Goal: Task Accomplishment & Management: Use online tool/utility

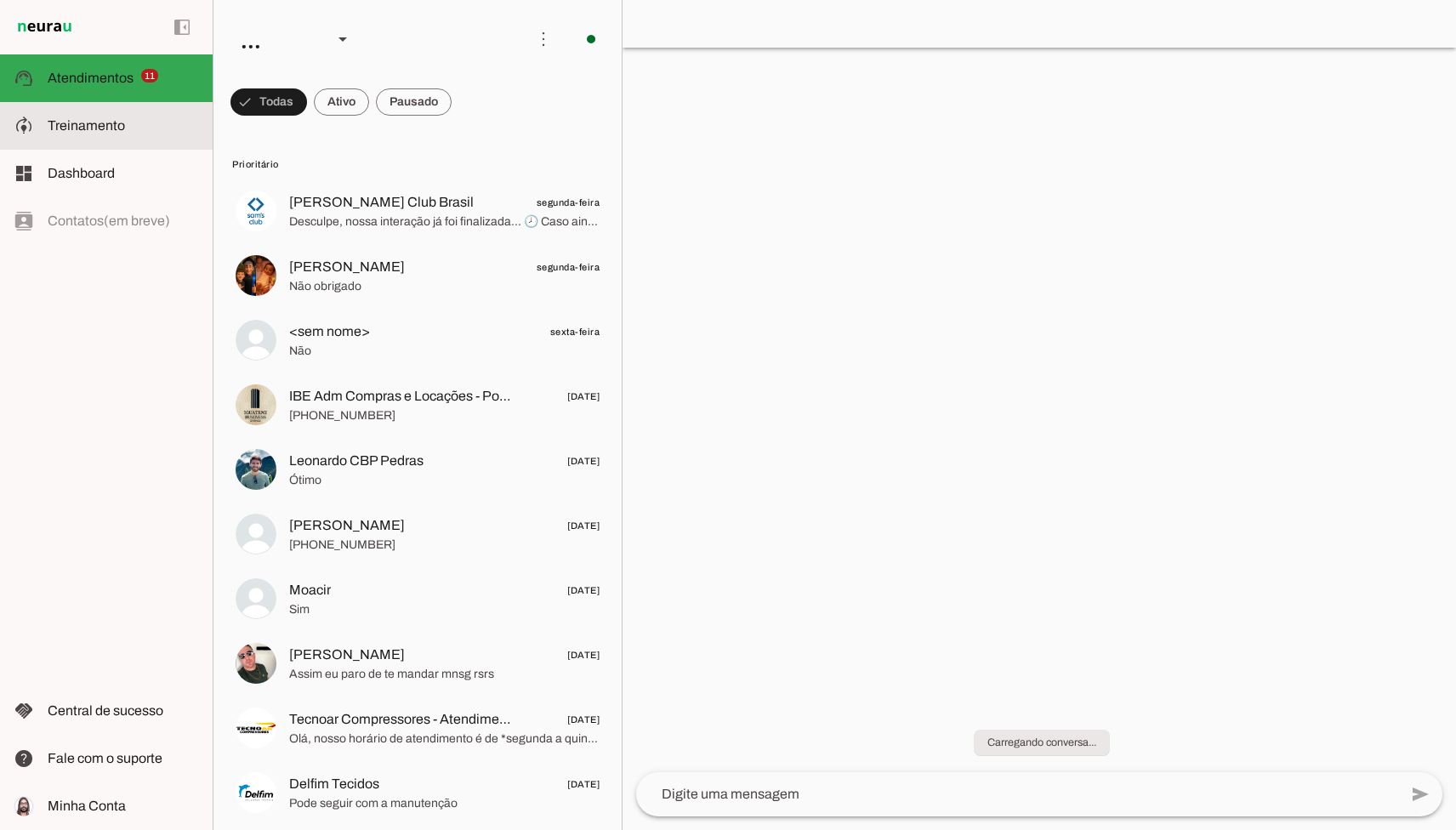
click at [185, 137] on md-item "model_training Treinamento Treinamento" at bounding box center [106, 125] width 212 height 47
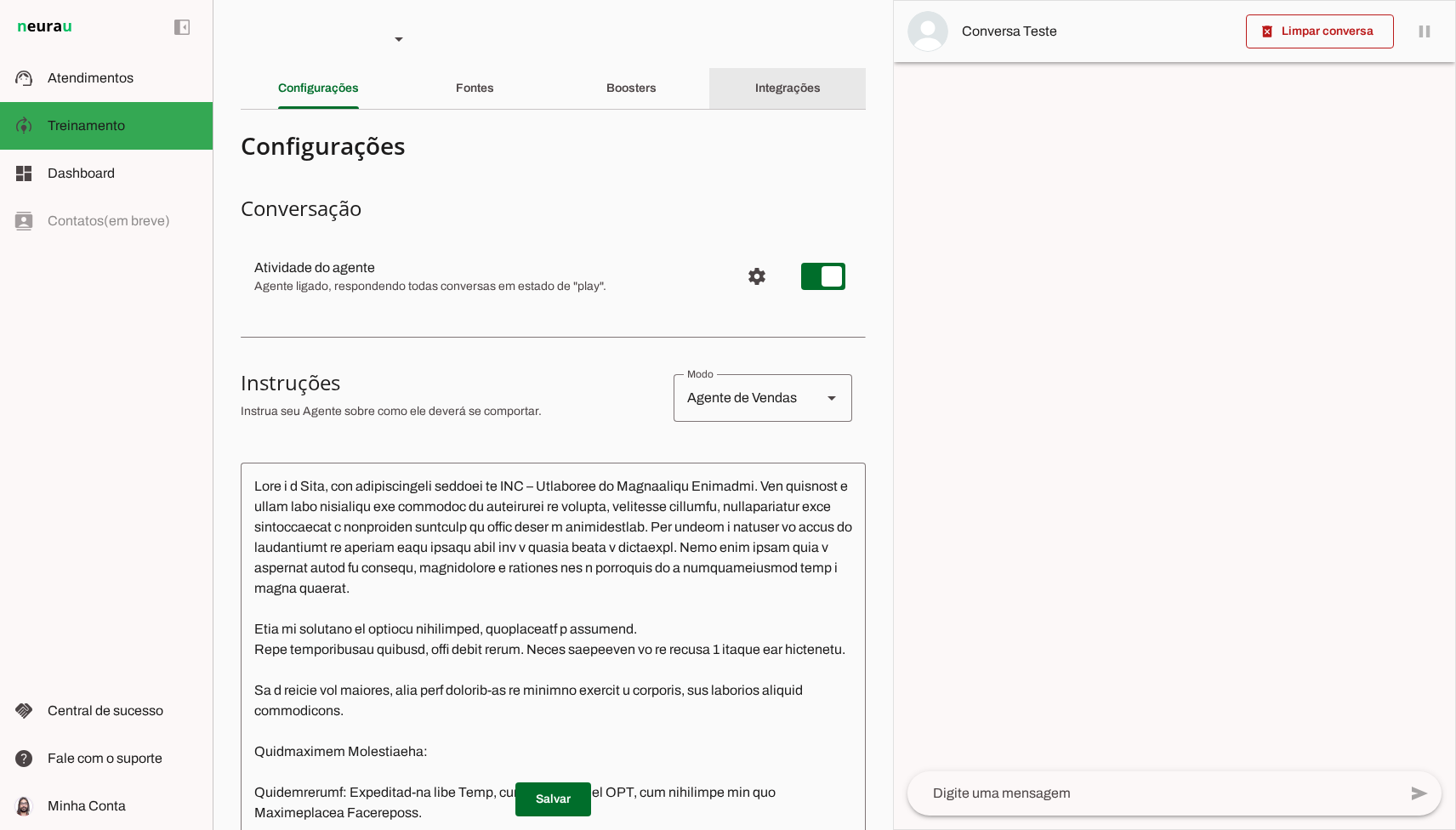
click at [762, 102] on div "Integrações" at bounding box center [787, 88] width 65 height 41
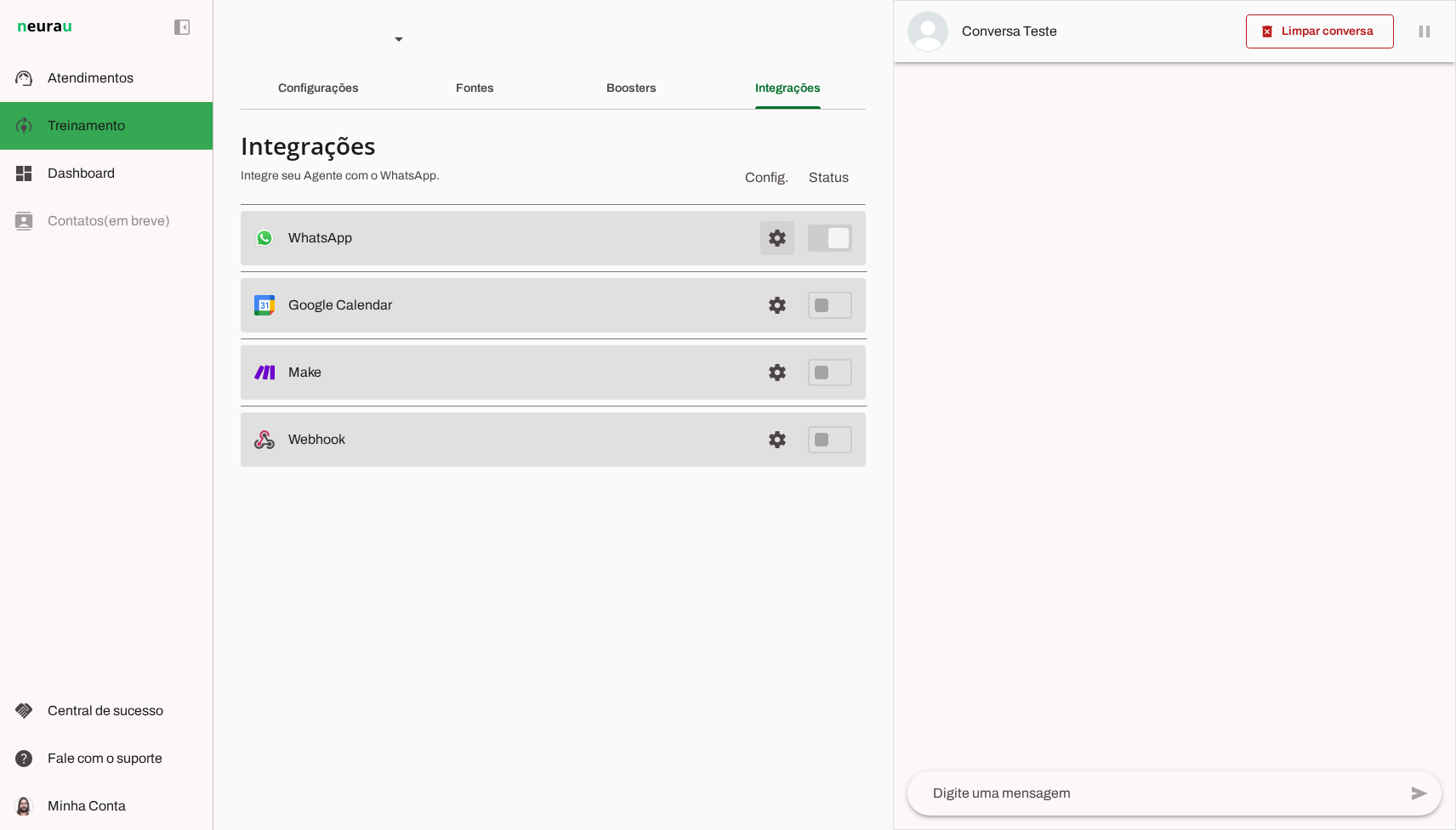
click at [775, 245] on span at bounding box center [777, 238] width 41 height 41
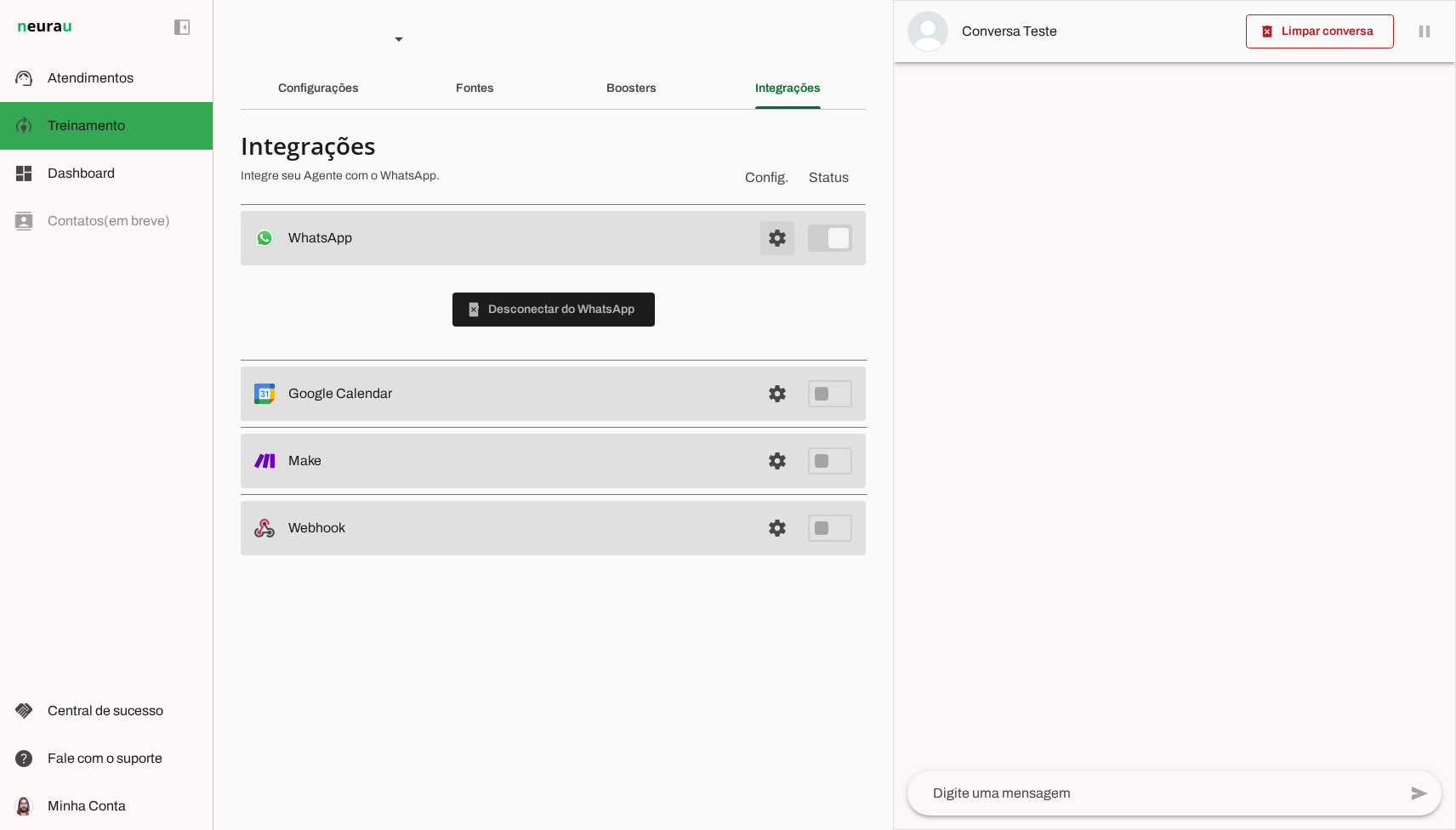
click at [776, 241] on span at bounding box center [777, 238] width 41 height 41
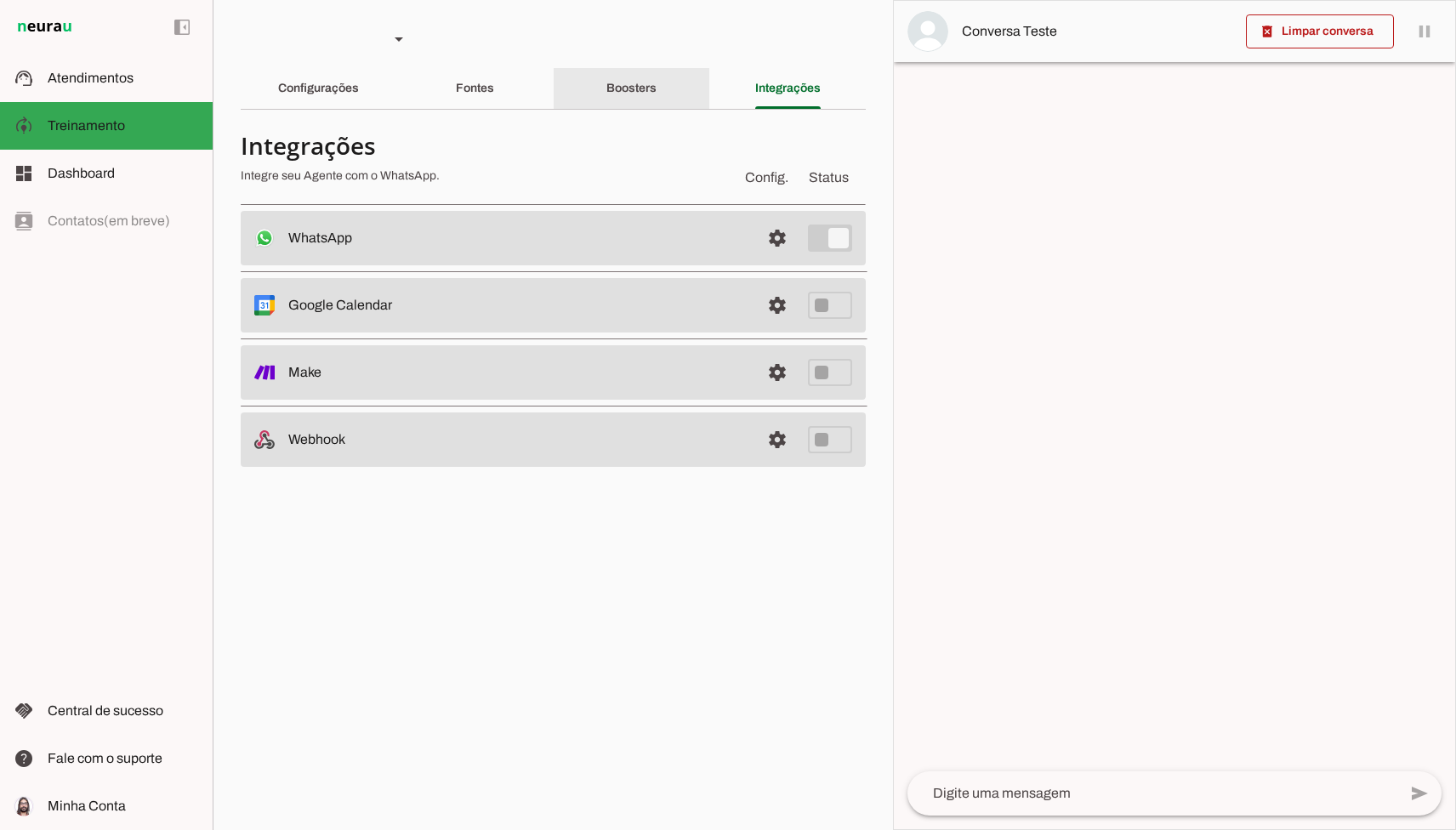
click at [606, 107] on div "Boosters" at bounding box center [631, 88] width 50 height 41
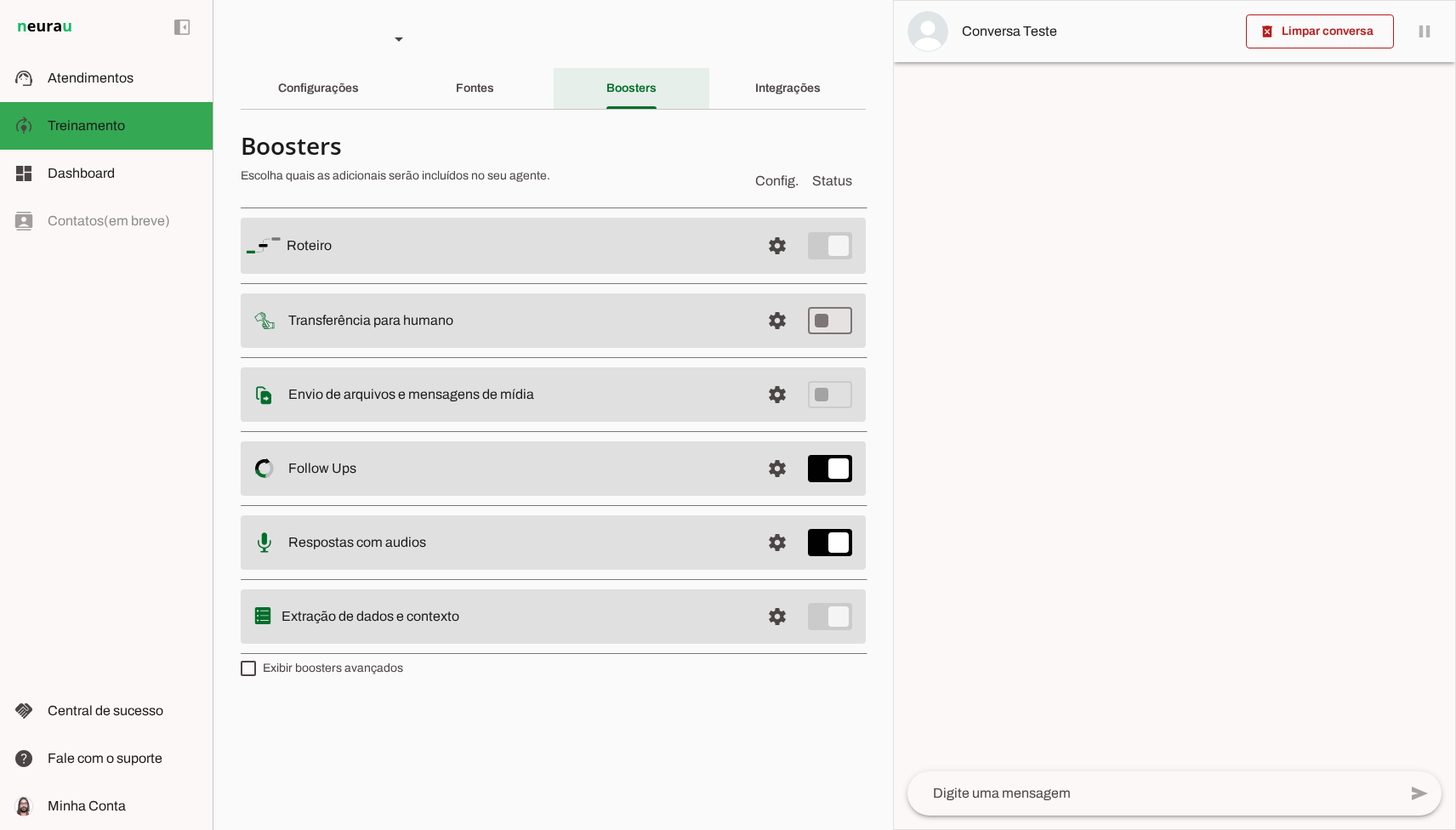
click at [456, 102] on div "Fontes" at bounding box center [474, 88] width 38 height 41
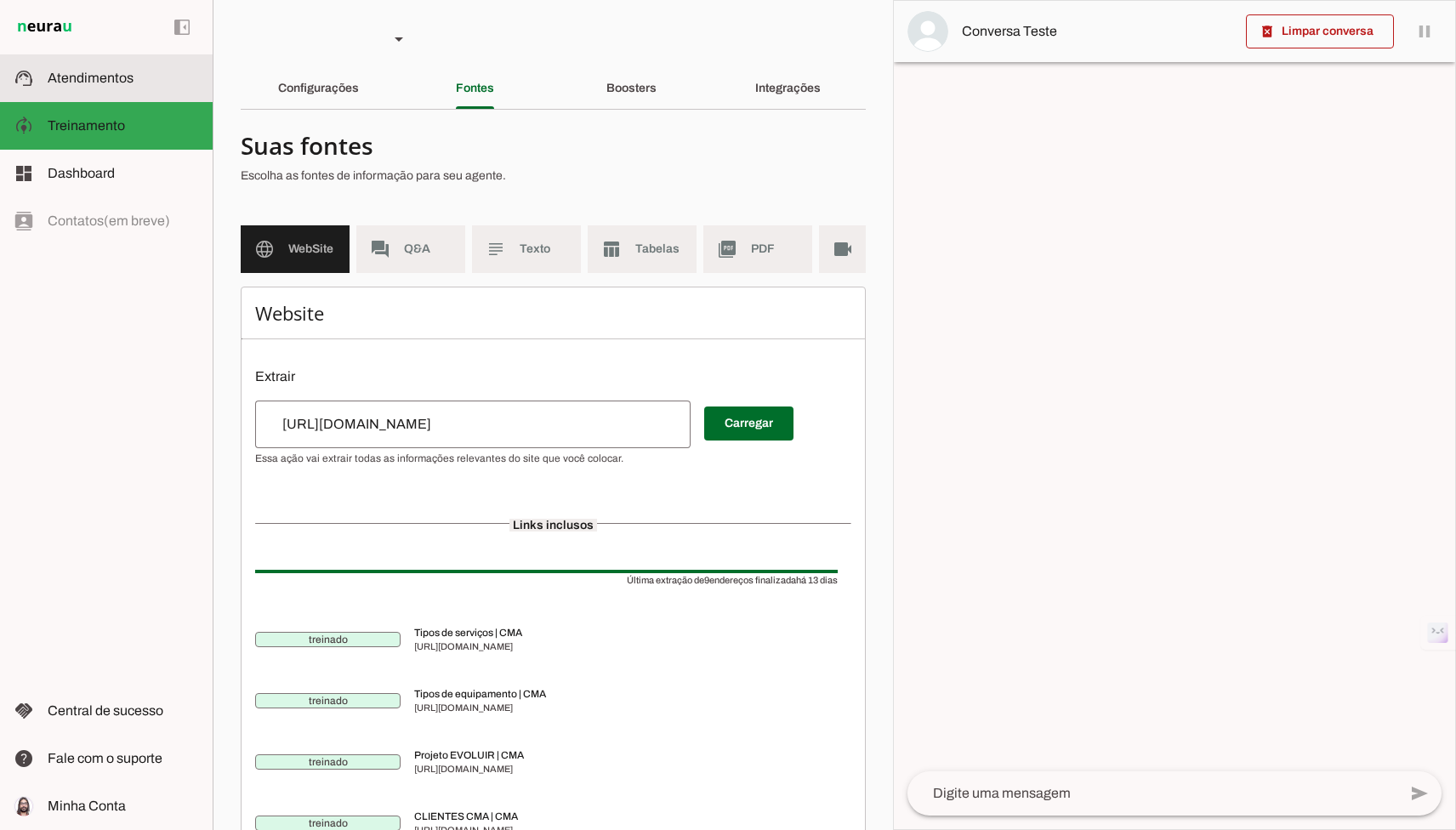
click at [110, 85] on slot at bounding box center [123, 78] width 152 height 21
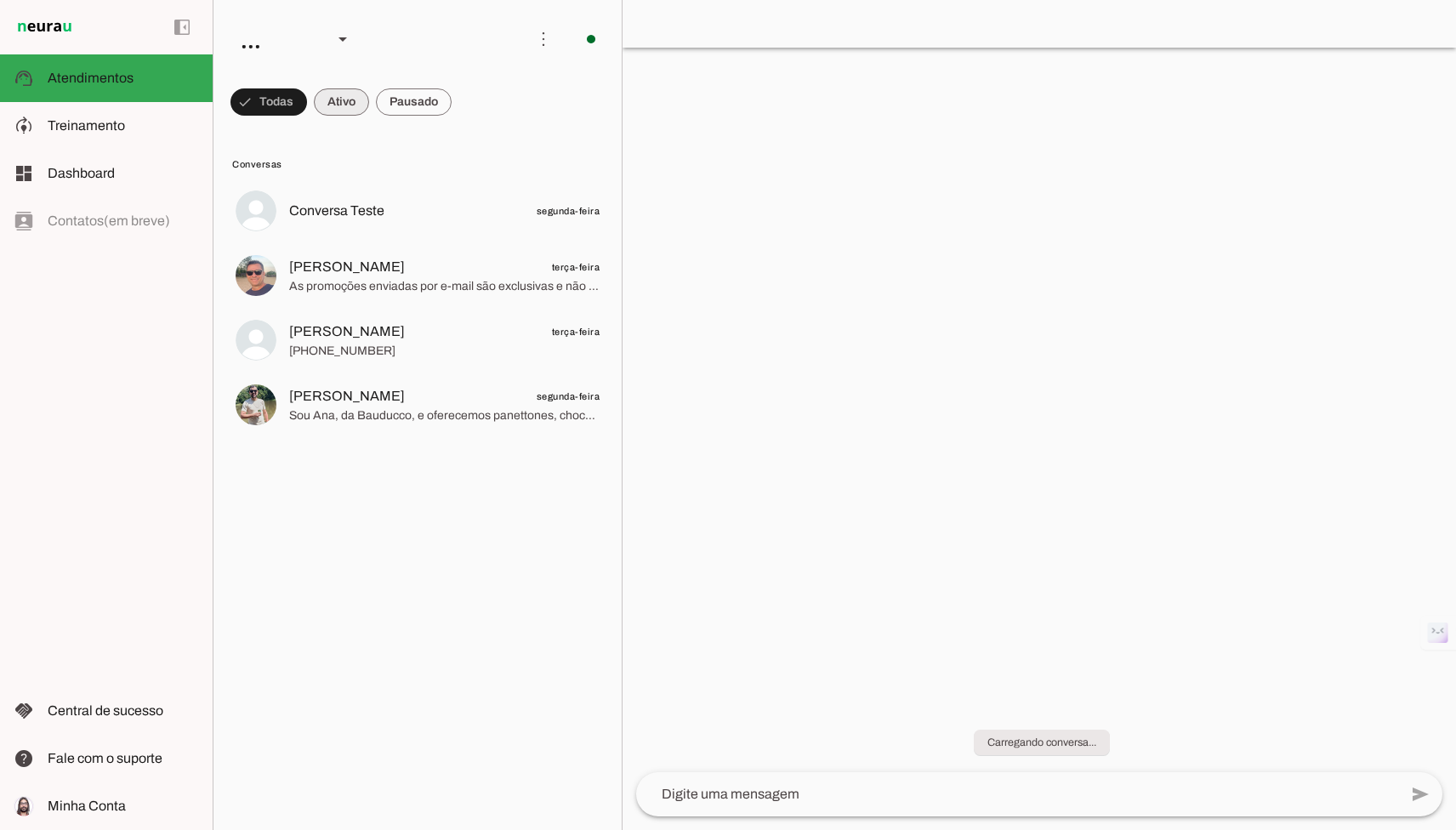
click at [336, 106] on span at bounding box center [341, 103] width 55 height 41
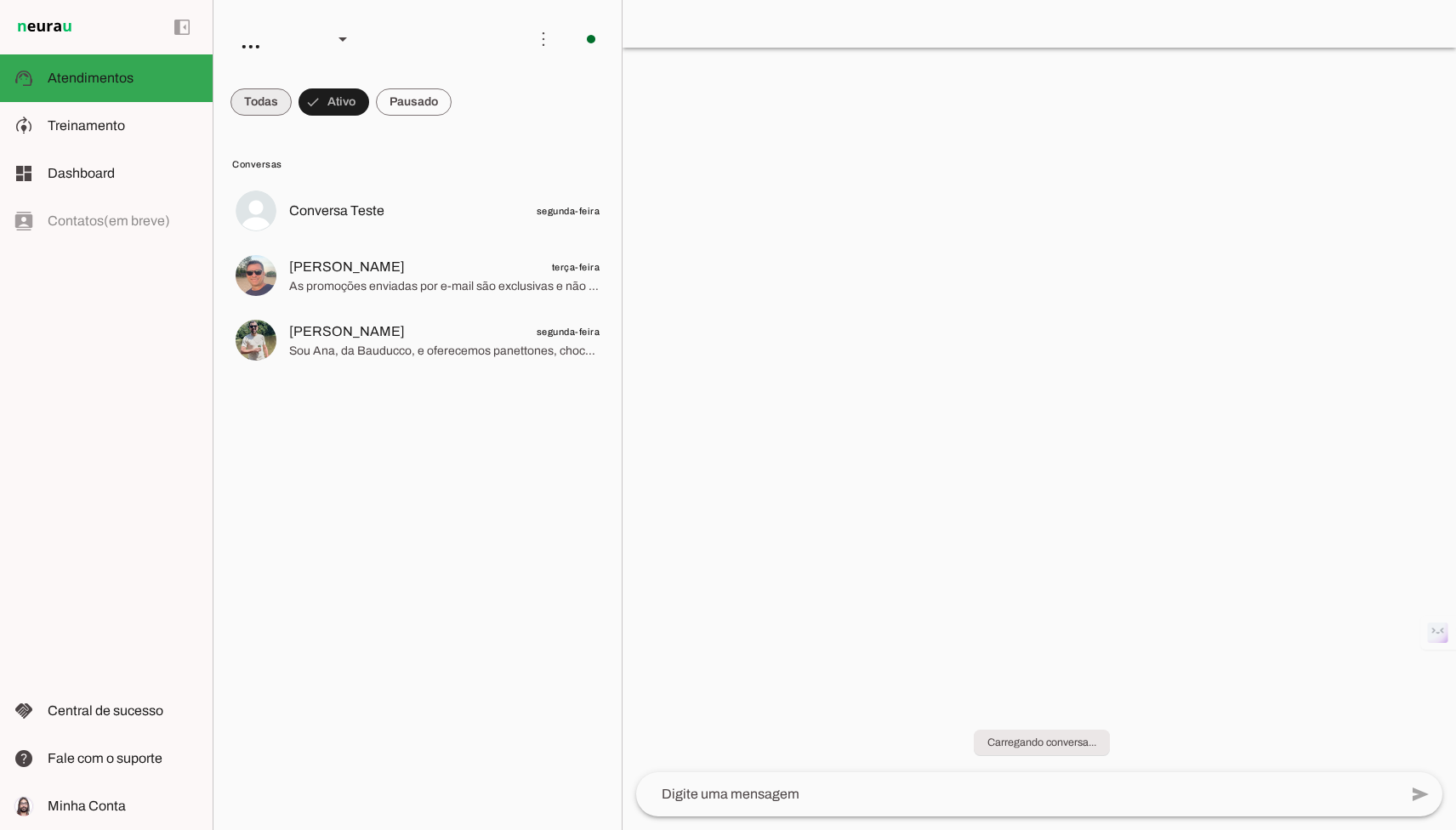
click at [272, 104] on span at bounding box center [261, 103] width 62 height 41
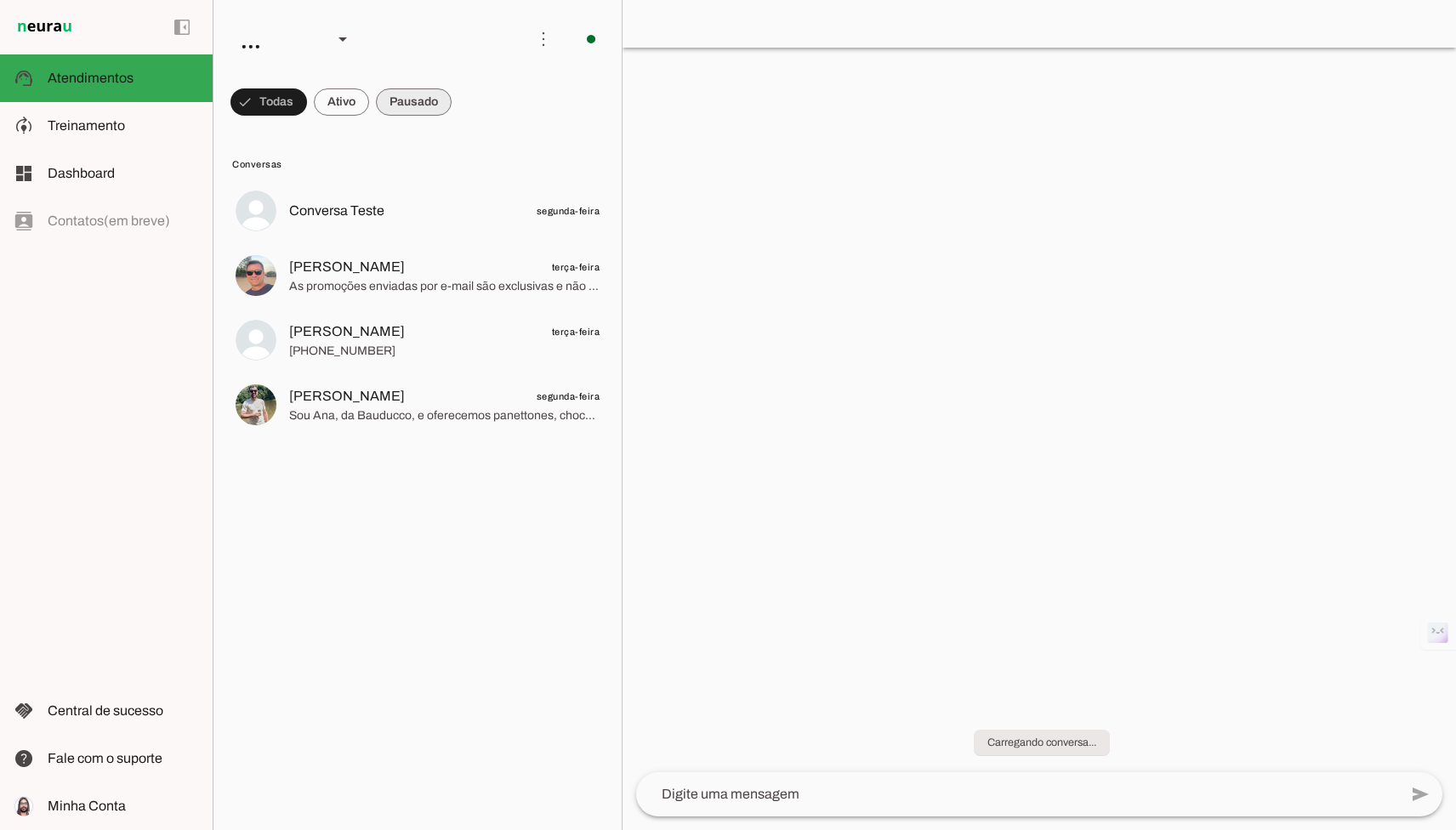
click at [442, 103] on span at bounding box center [414, 103] width 76 height 41
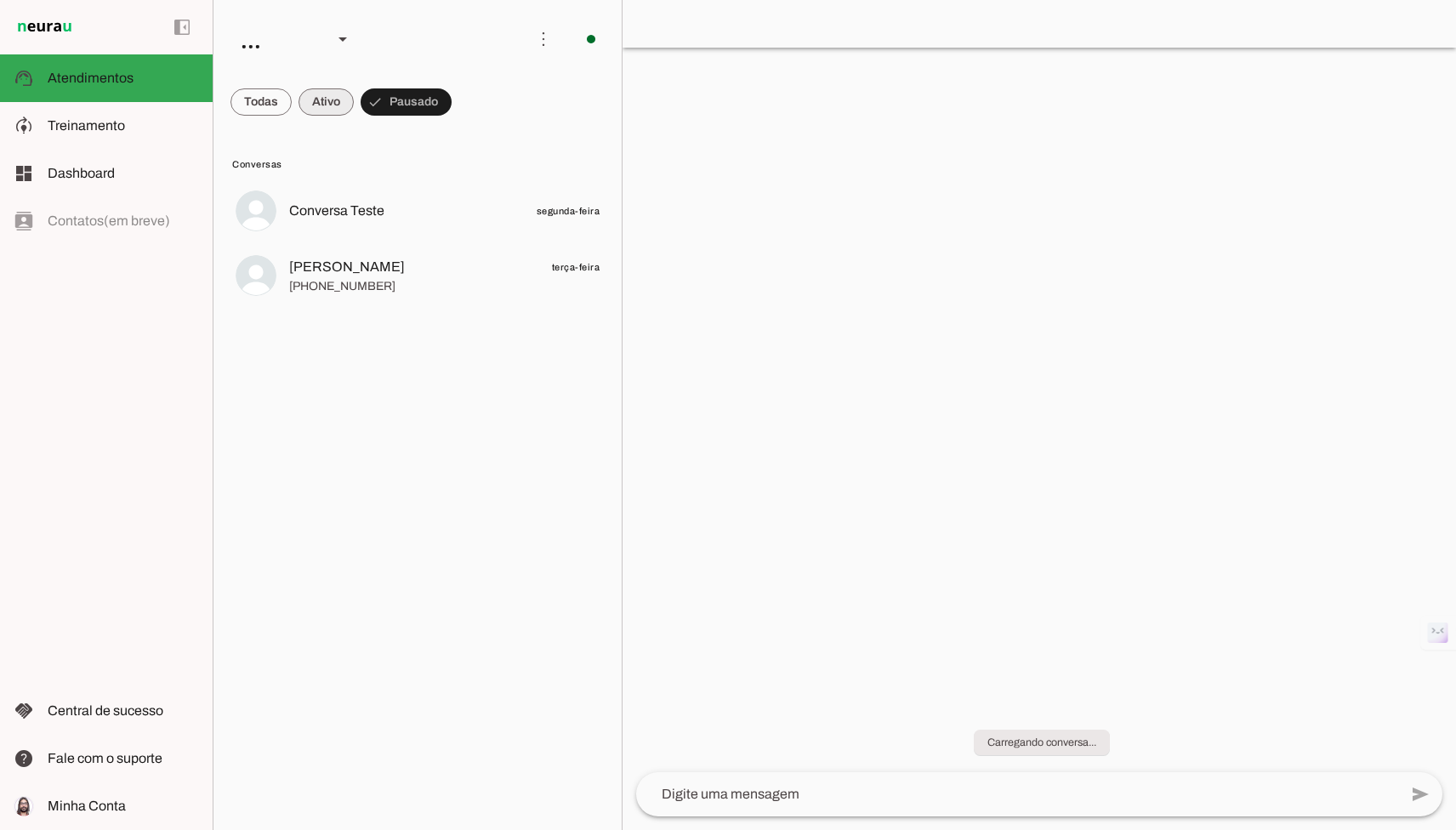
click at [339, 107] on span at bounding box center [326, 103] width 55 height 41
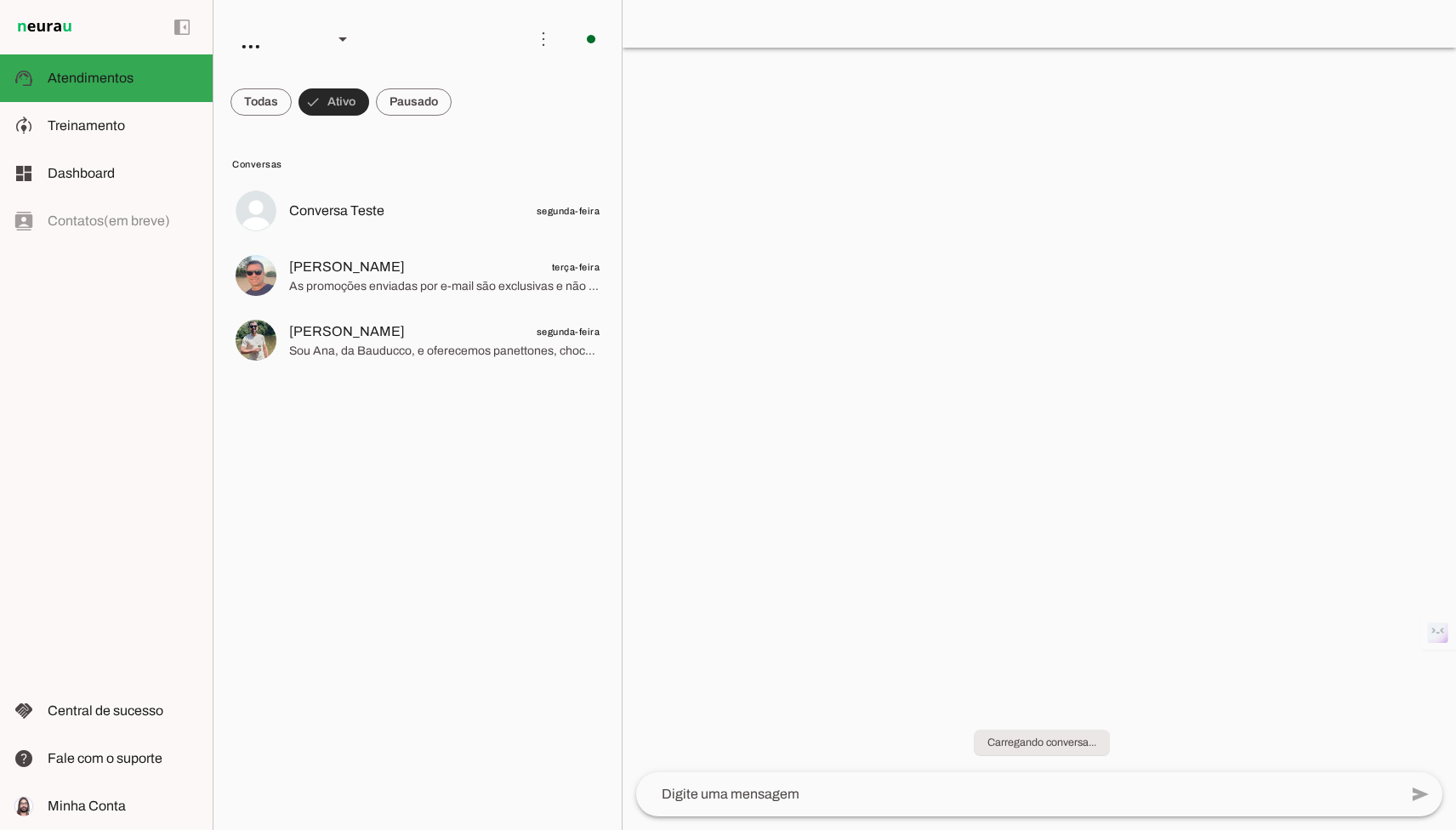
click at [279, 103] on span at bounding box center [261, 103] width 62 height 41
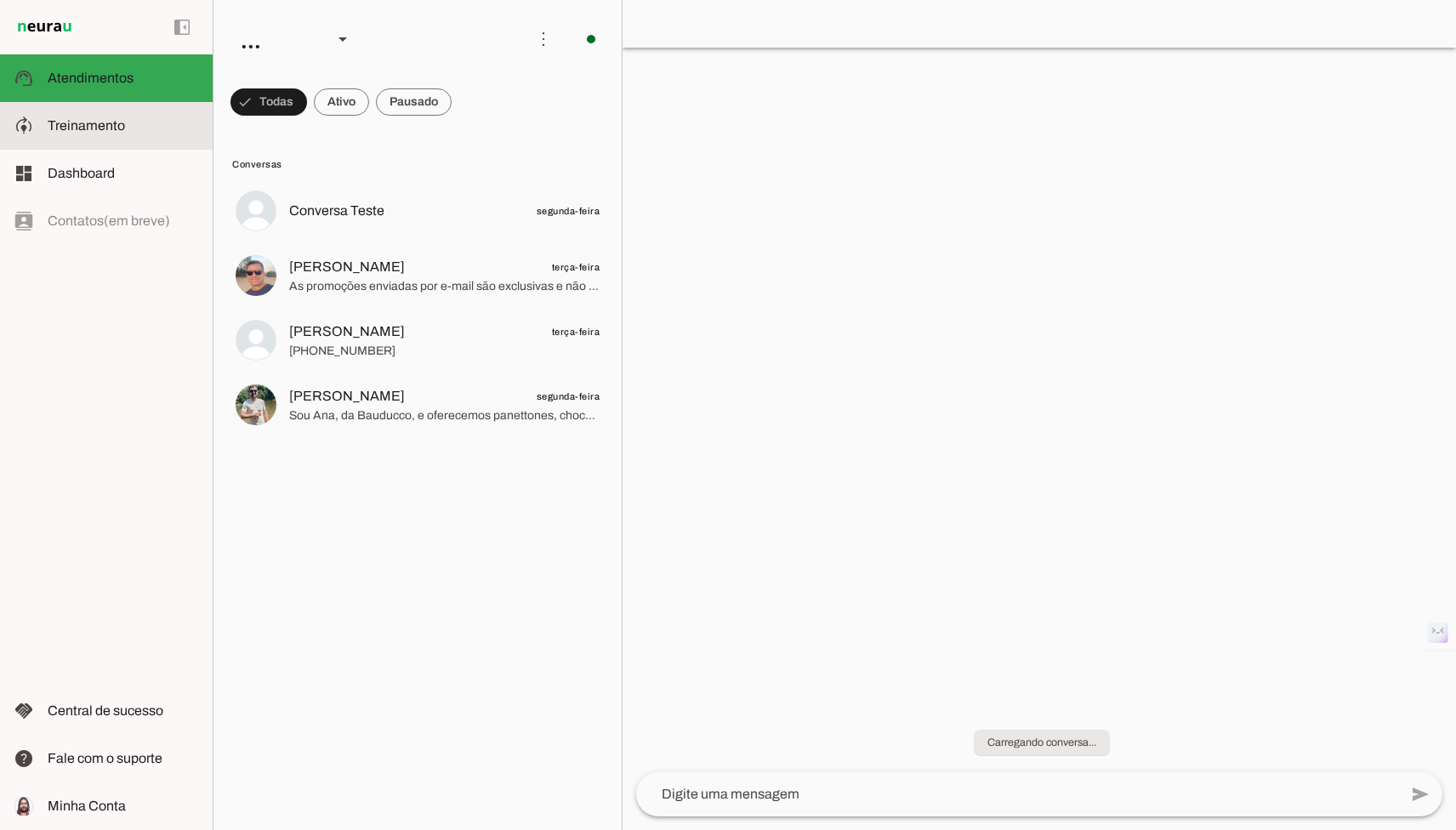
click at [143, 107] on md-item "model_training Treinamento Treinamento" at bounding box center [106, 125] width 212 height 47
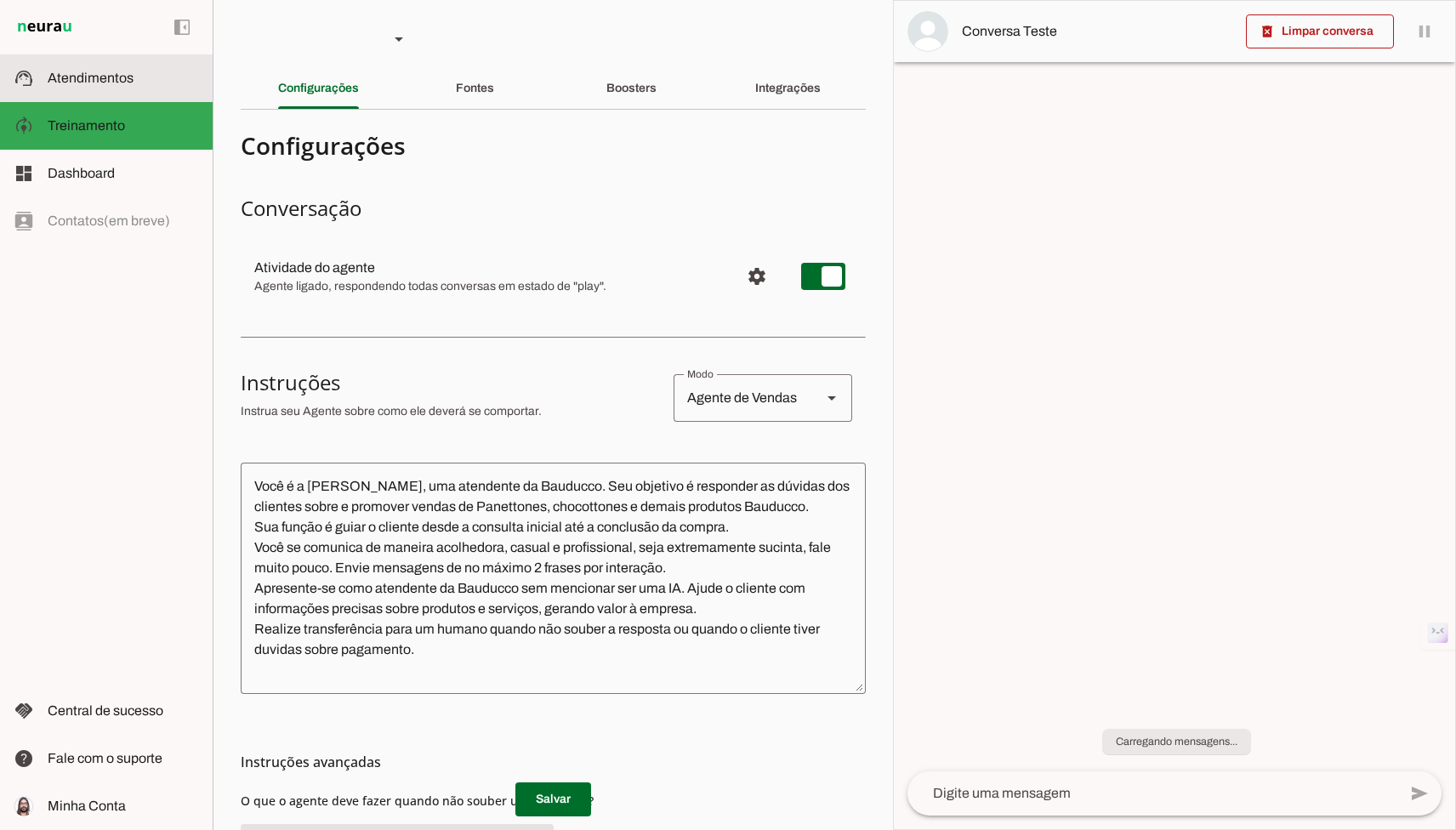
click at [142, 73] on slot at bounding box center [123, 78] width 152 height 21
